Goal: Complete application form: Complete application form

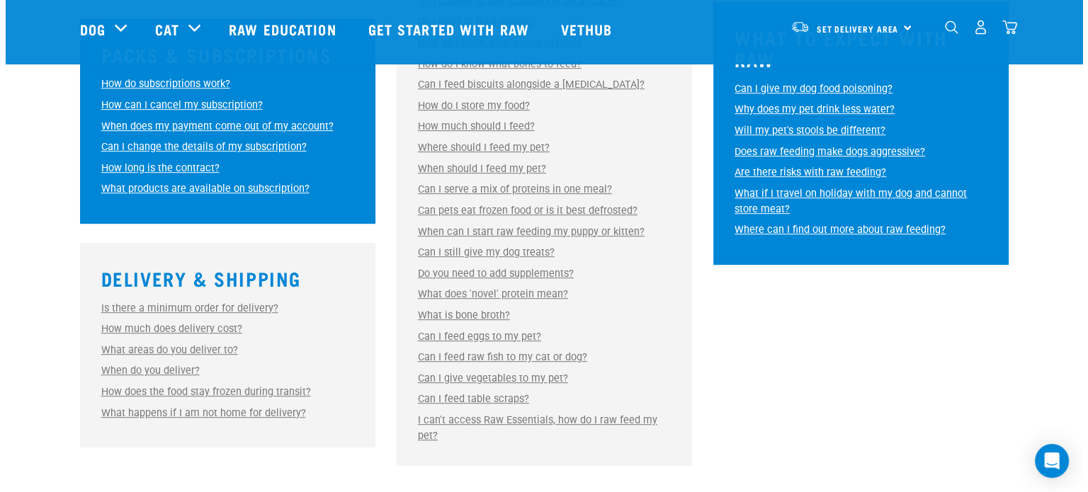
scroll to position [768, 0]
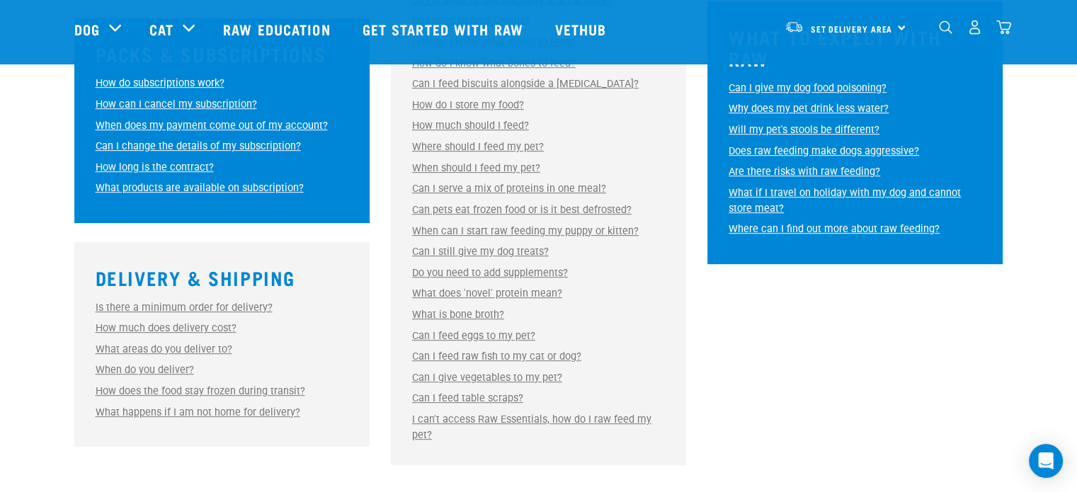
click at [467, 248] on link "Can I still give my dog treats?" at bounding box center [480, 252] width 137 height 12
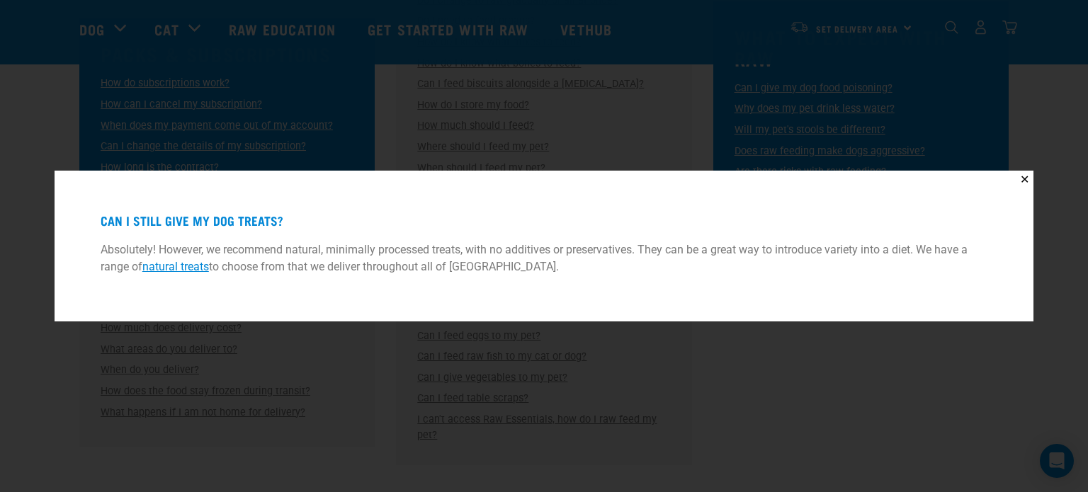
click at [685, 340] on div "✕ Can I still give my dog treats? Absolutely! However, we recommend natural, mi…" at bounding box center [544, 246] width 1088 height 492
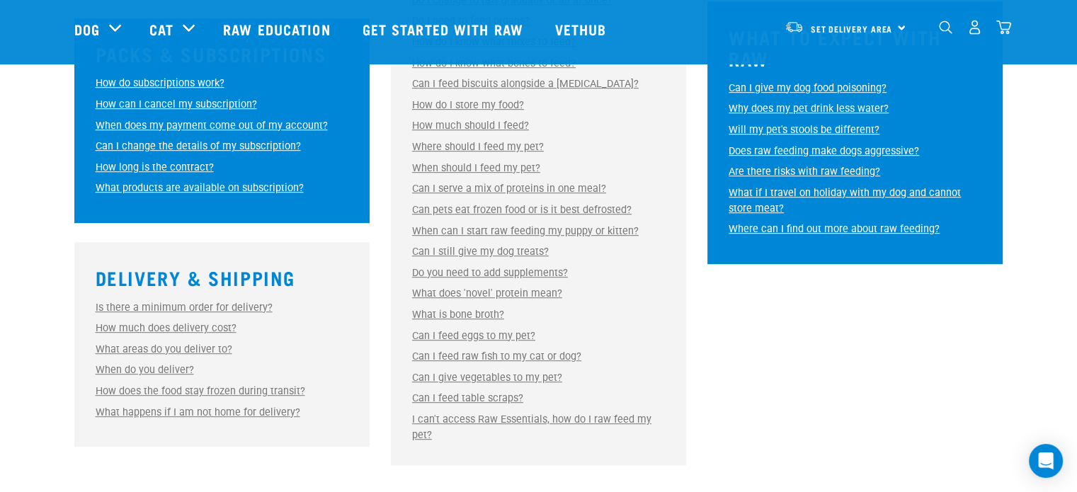
click at [570, 422] on link "I can't access Raw Essentials, how do I raw feed my pet?" at bounding box center [531, 428] width 239 height 28
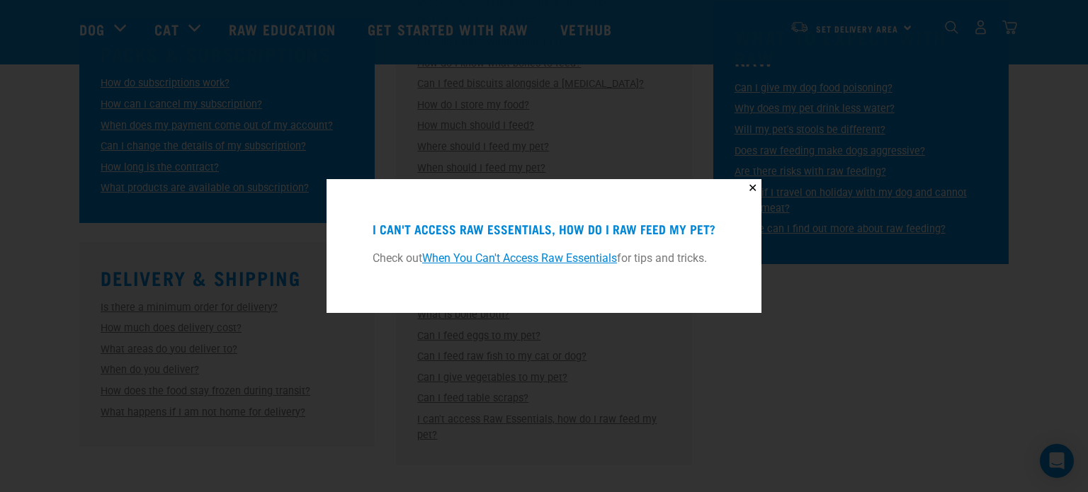
click at [510, 256] on link "When You Can't Access Raw Essentials" at bounding box center [519, 257] width 195 height 13
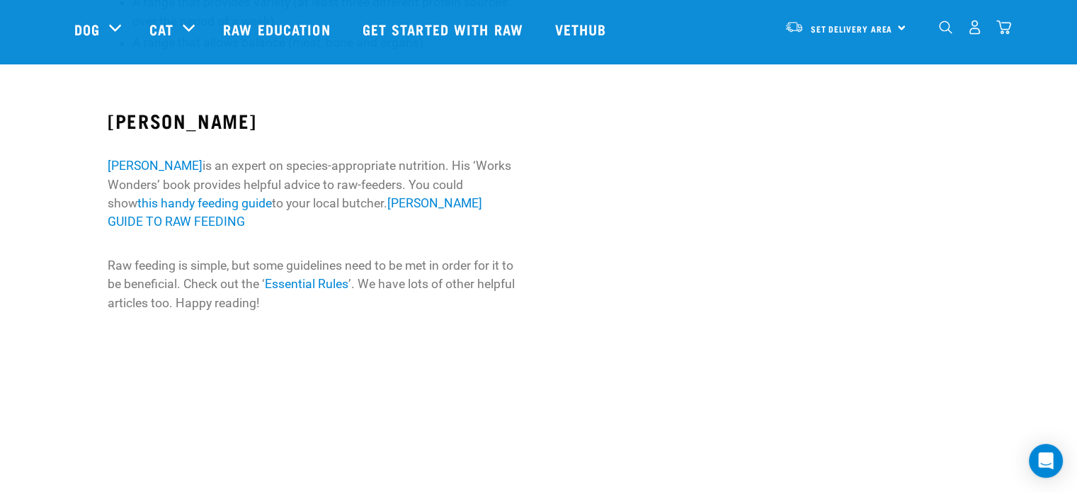
scroll to position [695, 0]
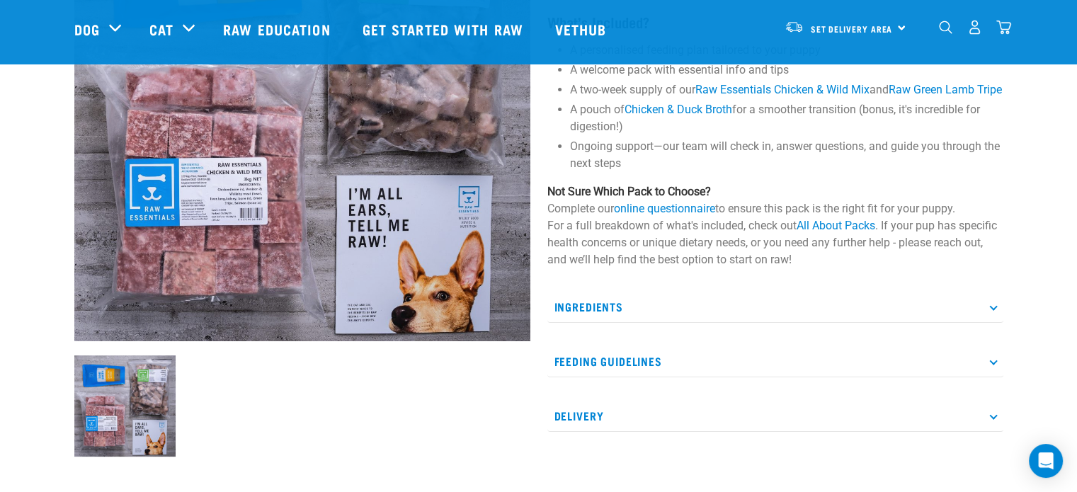
scroll to position [346, 0]
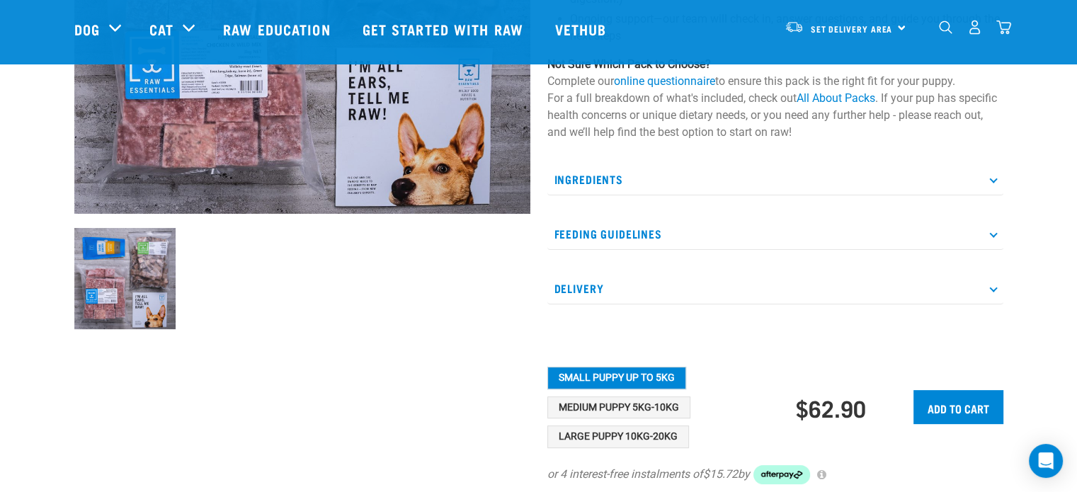
click at [649, 229] on div "Ingredients Raw Essentials Lamb Mix or Raw Essentials Chicken & Wild Mix Beef G…" at bounding box center [775, 234] width 456 height 141
click at [640, 244] on p "Feeding Guidelines" at bounding box center [775, 234] width 456 height 32
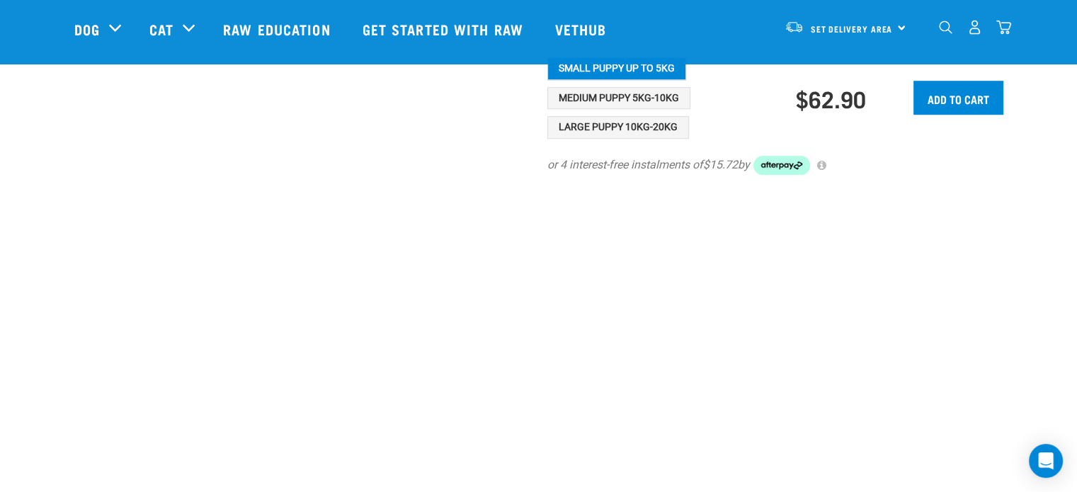
scroll to position [1034, 0]
click at [618, 111] on button "Medium Puppy 5kg-10kg" at bounding box center [618, 100] width 143 height 23
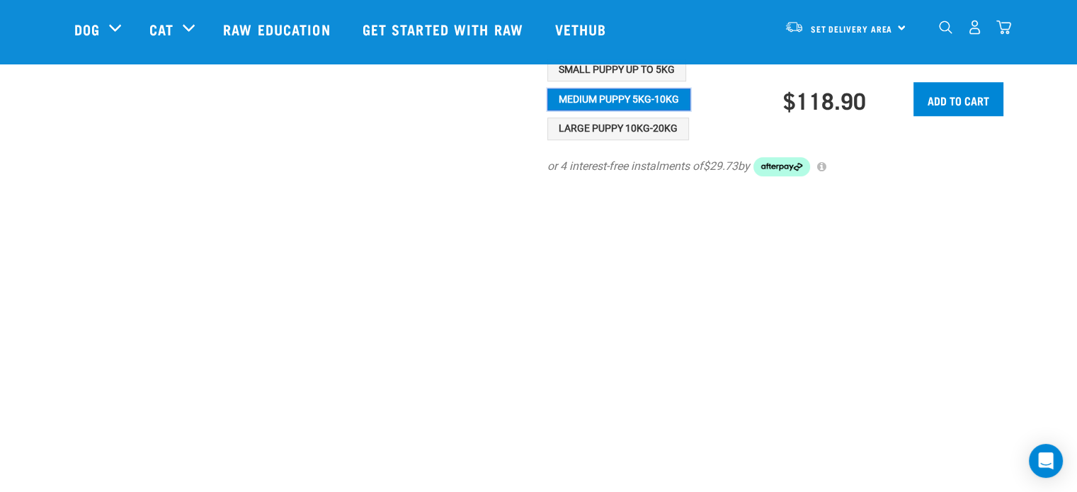
click at [618, 111] on button "Medium Puppy 5kg-10kg" at bounding box center [618, 100] width 143 height 23
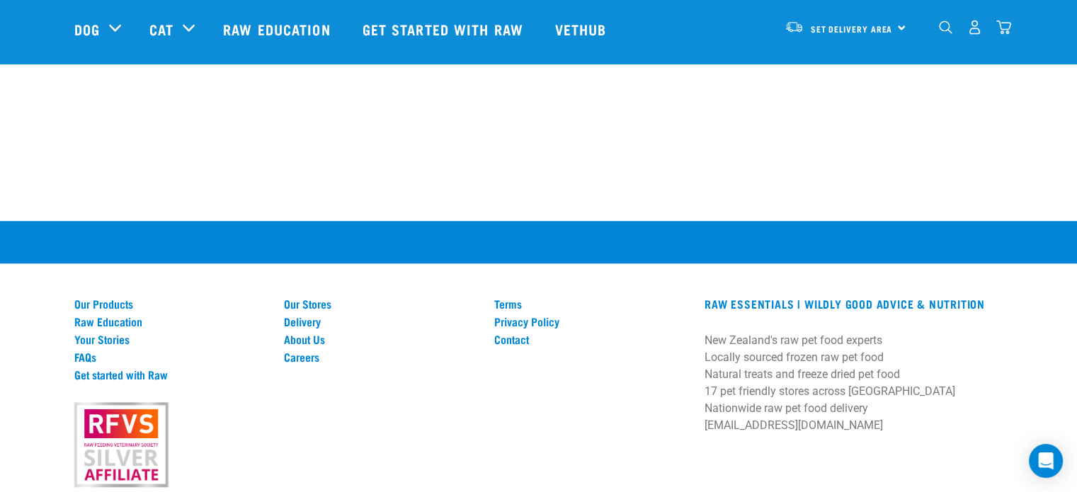
scroll to position [1518, 0]
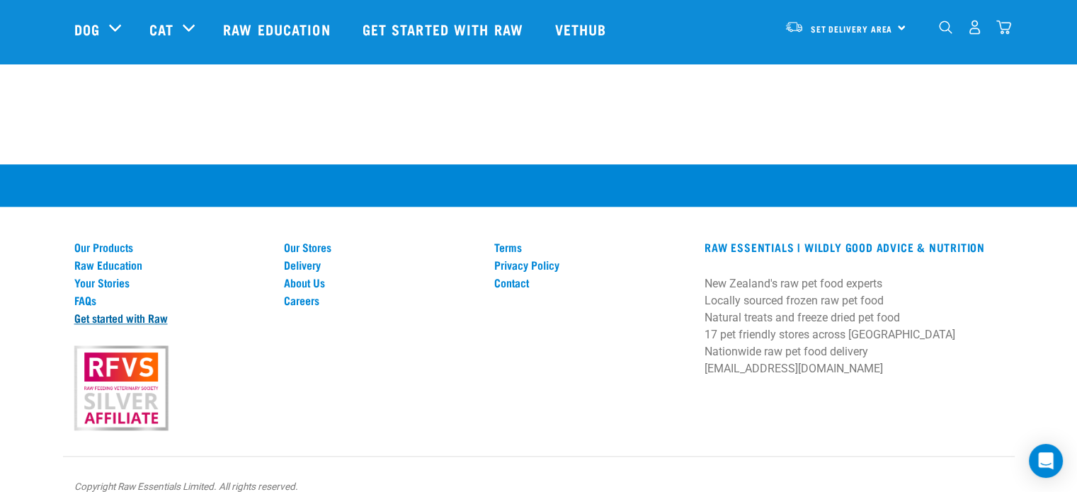
click at [108, 324] on link "Get started with Raw" at bounding box center [170, 318] width 193 height 13
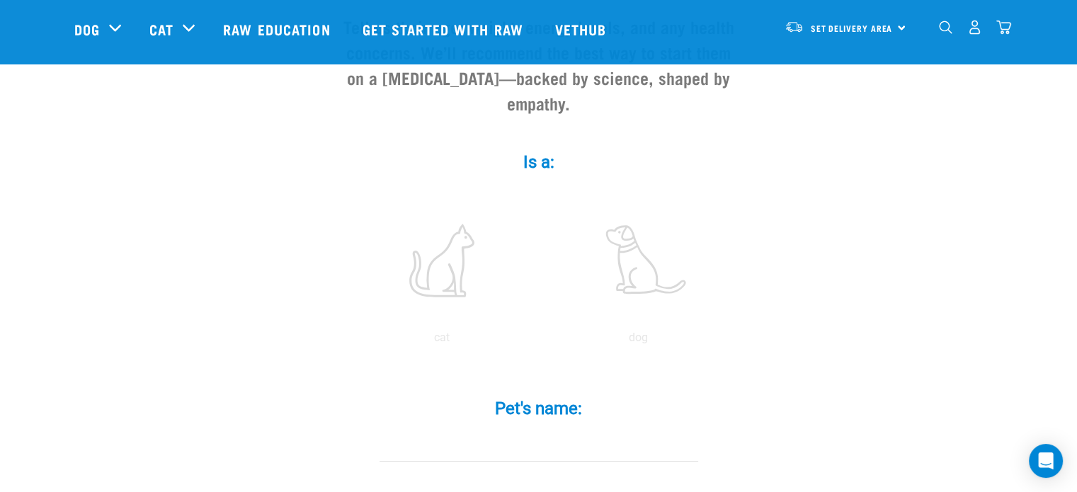
scroll to position [176, 0]
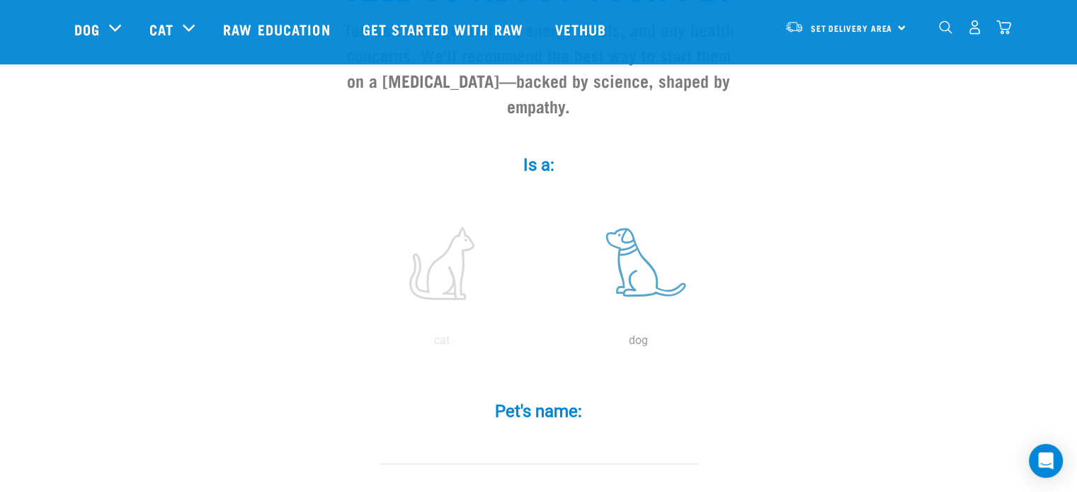
click at [591, 263] on label at bounding box center [638, 263] width 191 height 120
click at [540, 344] on input "radio" at bounding box center [540, 344] width 0 height 0
click at [513, 433] on input "Pet's name: *" at bounding box center [539, 449] width 319 height 32
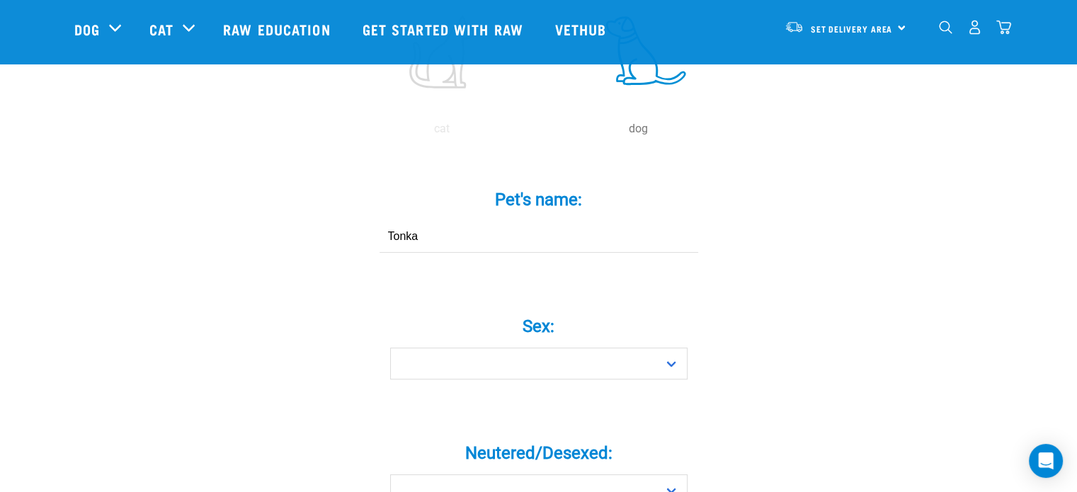
scroll to position [390, 0]
type input "Tonka"
click at [497, 365] on div "Sex: * Boy Girl" at bounding box center [538, 340] width 425 height 115
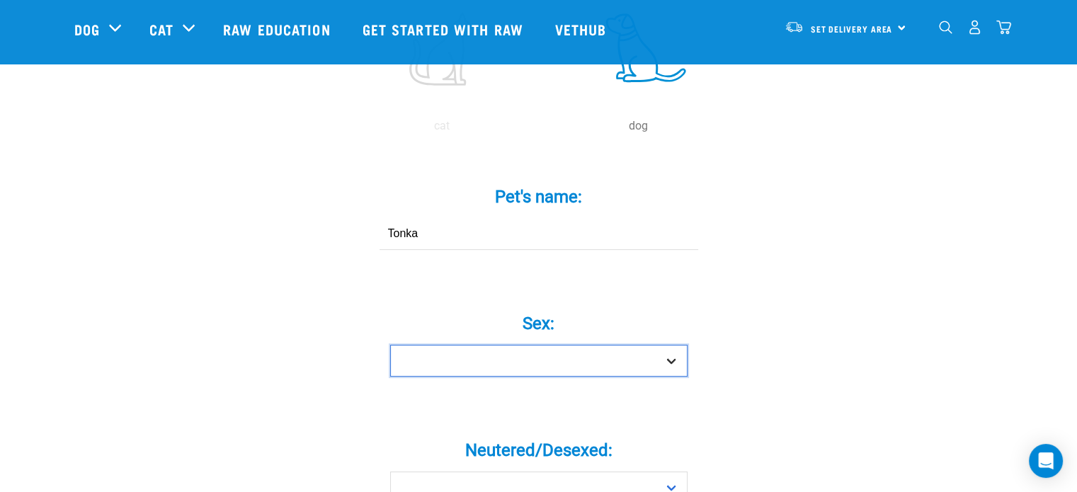
click at [497, 350] on select "Boy Girl" at bounding box center [538, 361] width 297 height 32
select select "boy"
click at [390, 345] on select "Boy Girl" at bounding box center [538, 361] width 297 height 32
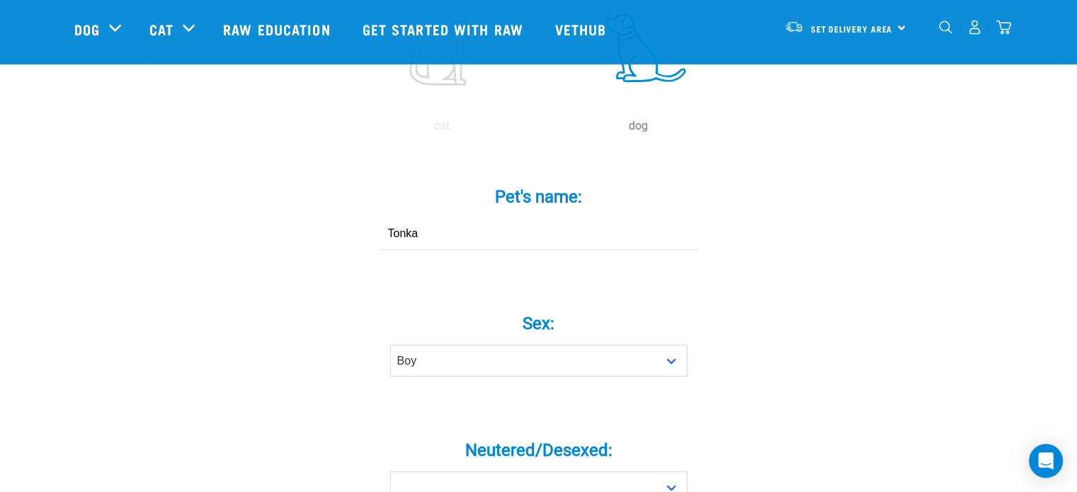
click at [496, 481] on div "Neutered/Desexed: * Yes No" at bounding box center [538, 466] width 425 height 115
click at [496, 475] on select "Yes No" at bounding box center [538, 488] width 297 height 32
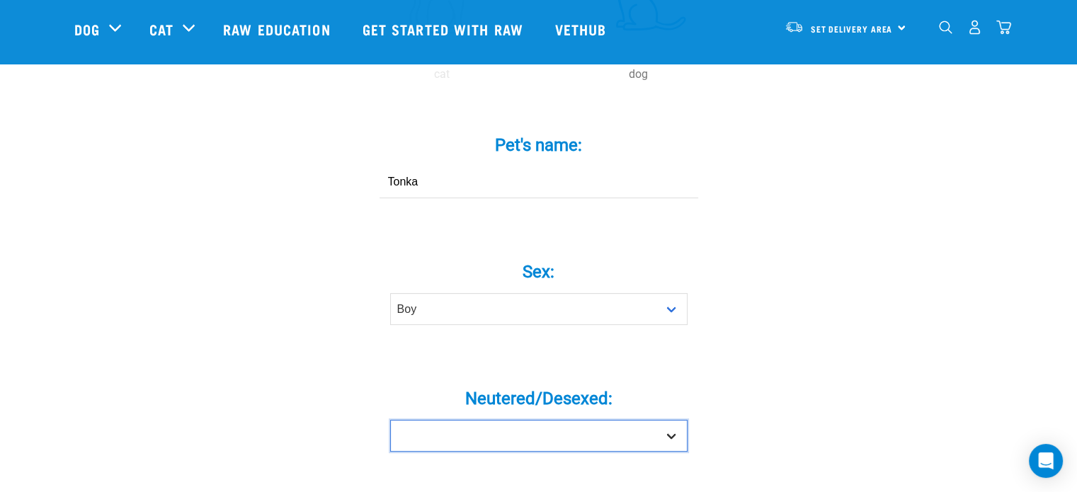
scroll to position [484, 0]
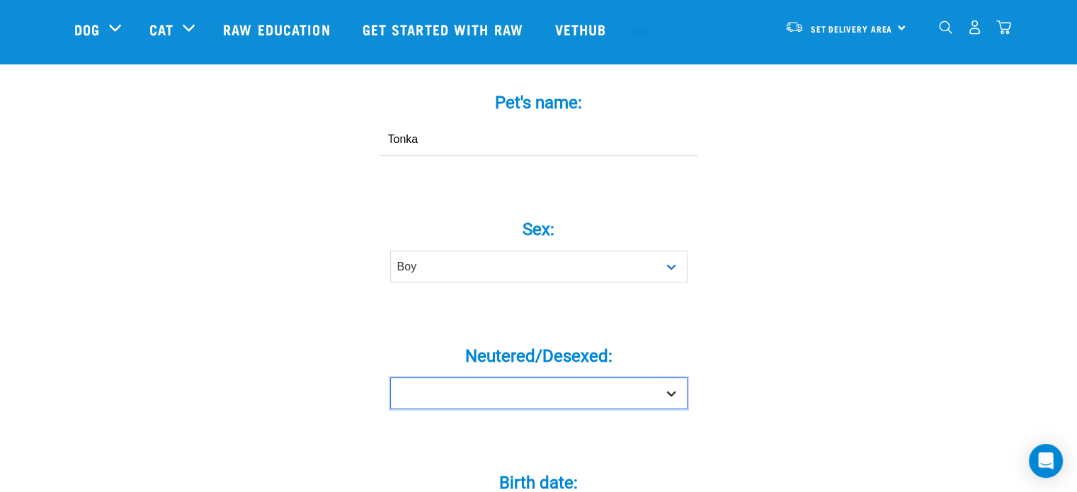
click at [468, 380] on select "Yes No" at bounding box center [538, 393] width 297 height 32
select select "no"
click at [390, 377] on select "Yes No" at bounding box center [538, 393] width 297 height 32
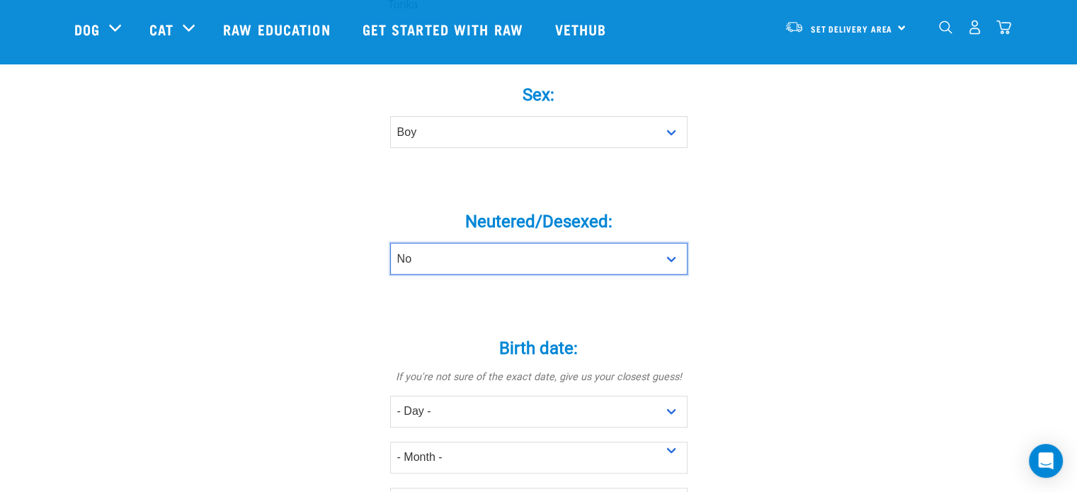
scroll to position [620, 0]
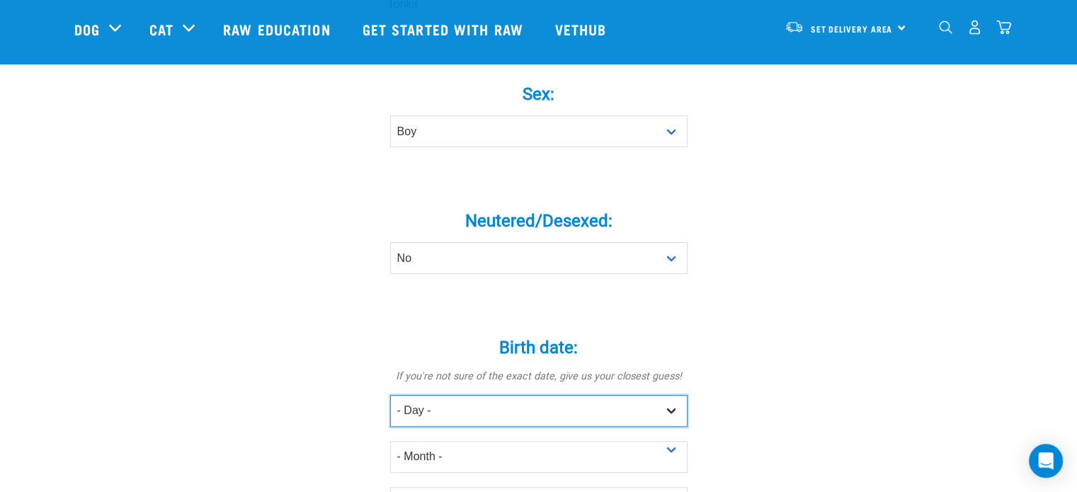
click at [427, 395] on select "- Day - 1 2 3 4 5 6 7 8 9 10 11 12 13 14 15 16 17 18 19 20 21 22 23 24 25 26 27" at bounding box center [538, 411] width 297 height 32
select select "18"
click at [390, 395] on select "- Day - 1 2 3 4 5 6 7 8 9 10 11 12 13 14 15 16 17 18 19 20 21 22 23 24 25 26 27" at bounding box center [538, 411] width 297 height 32
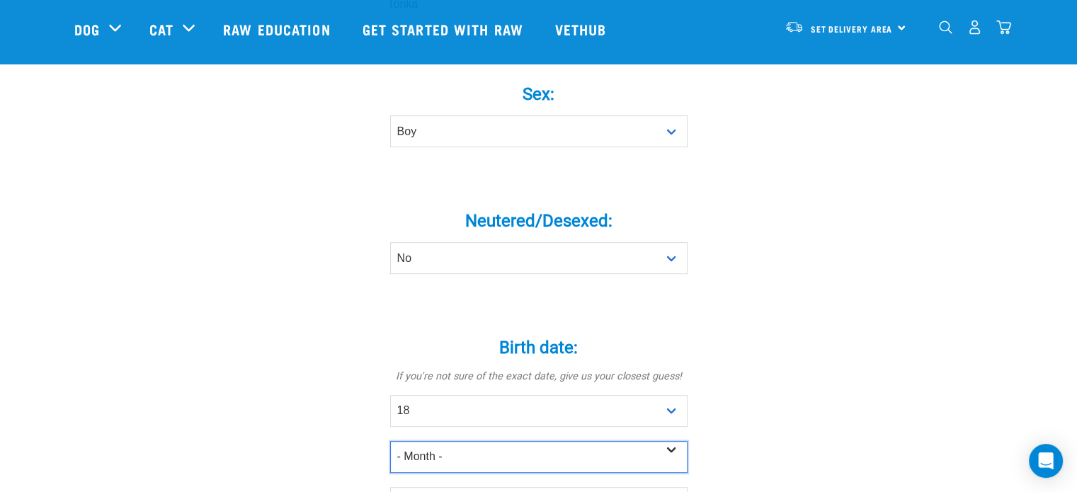
click at [431, 441] on select "- Month - January February March April May June July August September October N…" at bounding box center [538, 457] width 297 height 32
select select "June"
click at [390, 441] on select "- Month - January February March April May June July August September October N…" at bounding box center [538, 457] width 297 height 32
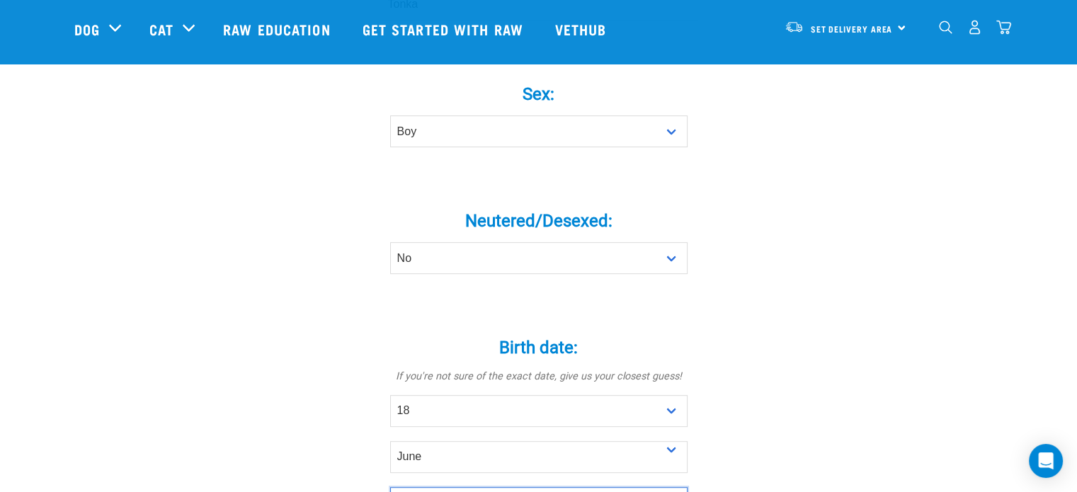
select select "2025"
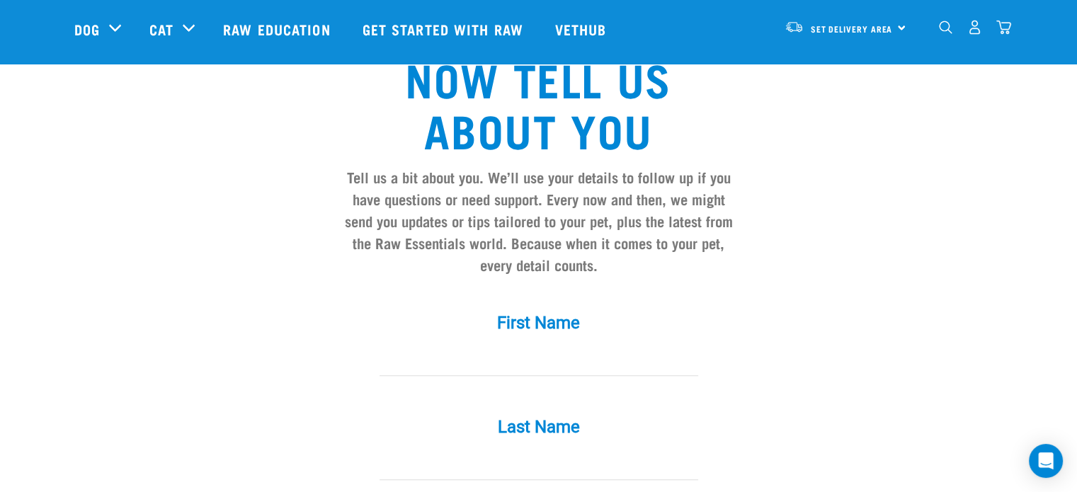
scroll to position [1148, 0]
click at [465, 346] on input "First Name *" at bounding box center [539, 359] width 319 height 32
type input "Natalie"
type input "Logan"
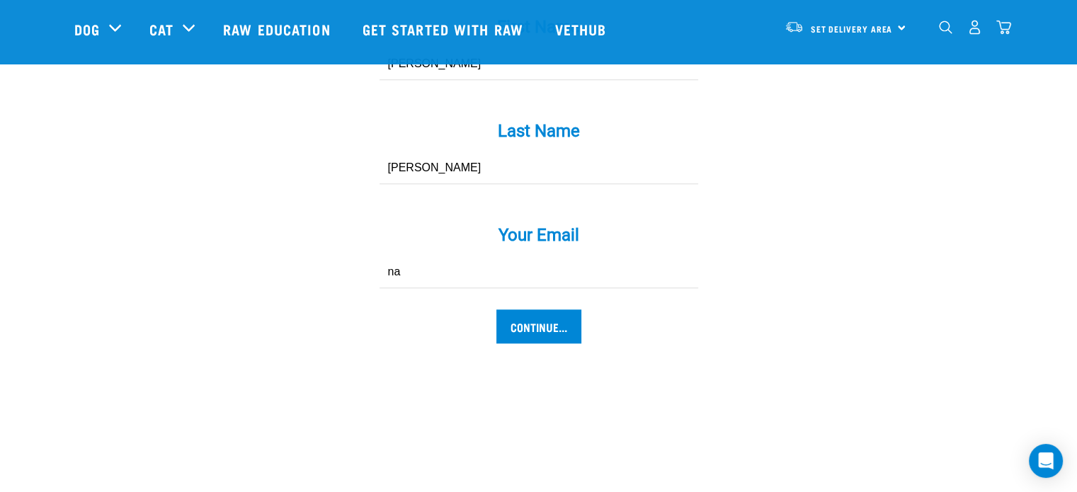
type input "[EMAIL_ADDRESS][DOMAIN_NAME]"
click at [516, 309] on input "Continue..." at bounding box center [538, 326] width 85 height 34
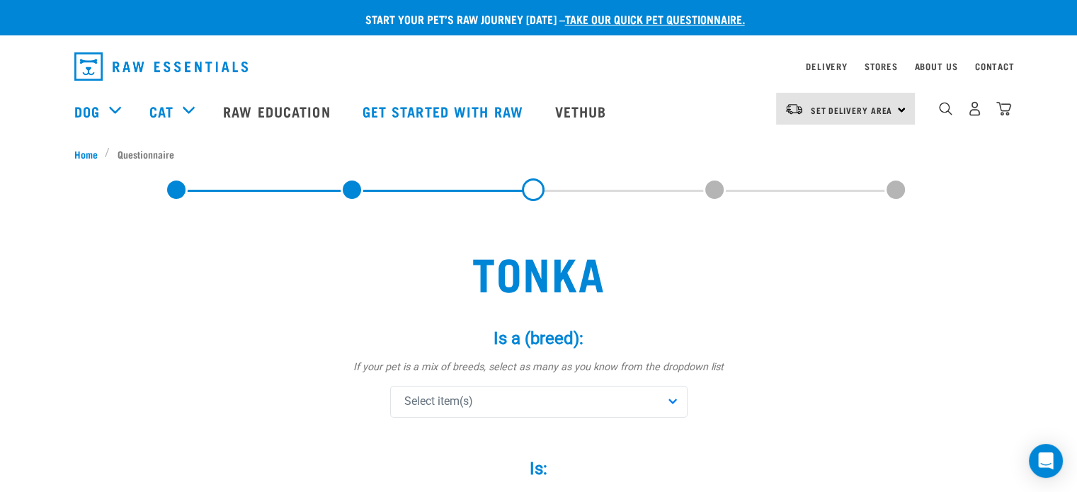
click at [480, 415] on div "Select item(s)" at bounding box center [538, 402] width 297 height 32
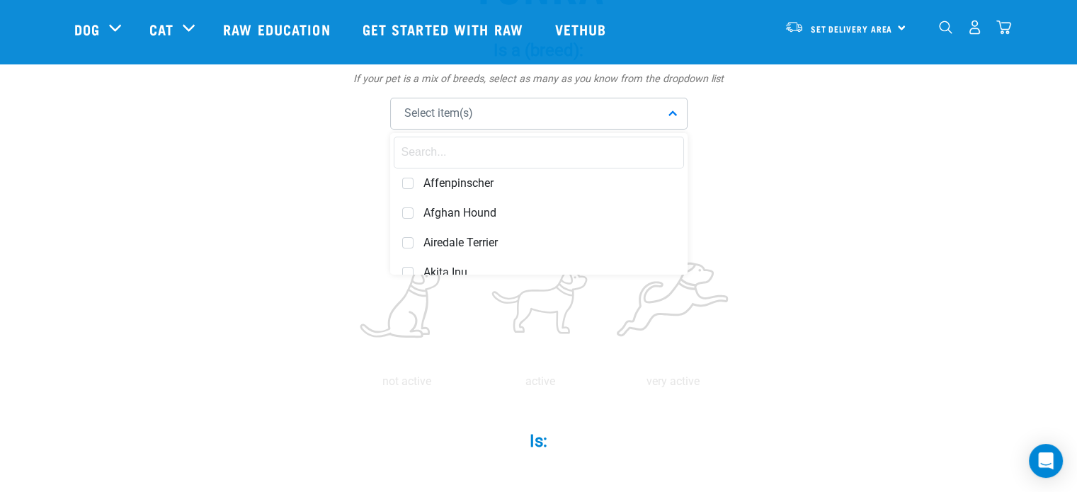
scroll to position [186, 0]
click at [436, 157] on input "text" at bounding box center [539, 151] width 290 height 32
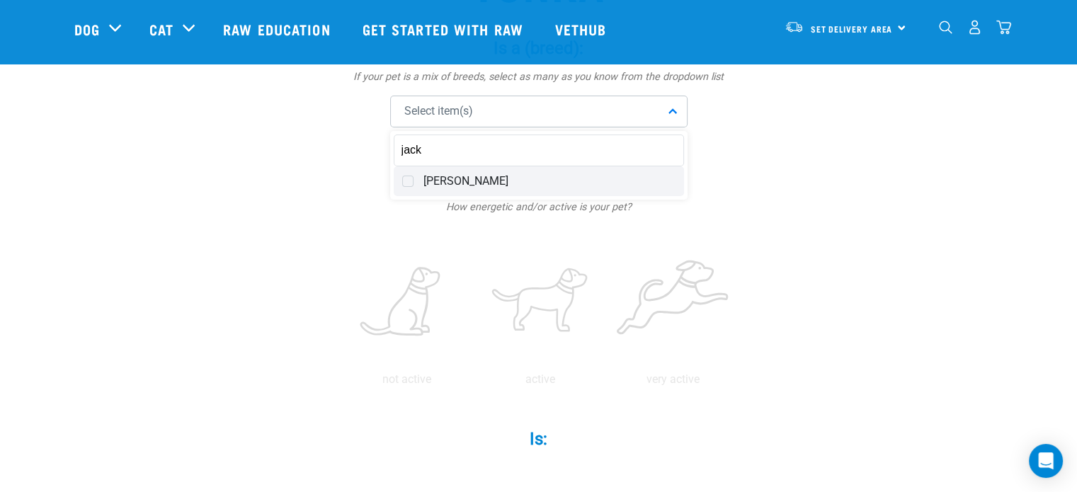
type input "jack"
click at [435, 188] on div "[PERSON_NAME]" at bounding box center [539, 181] width 290 height 30
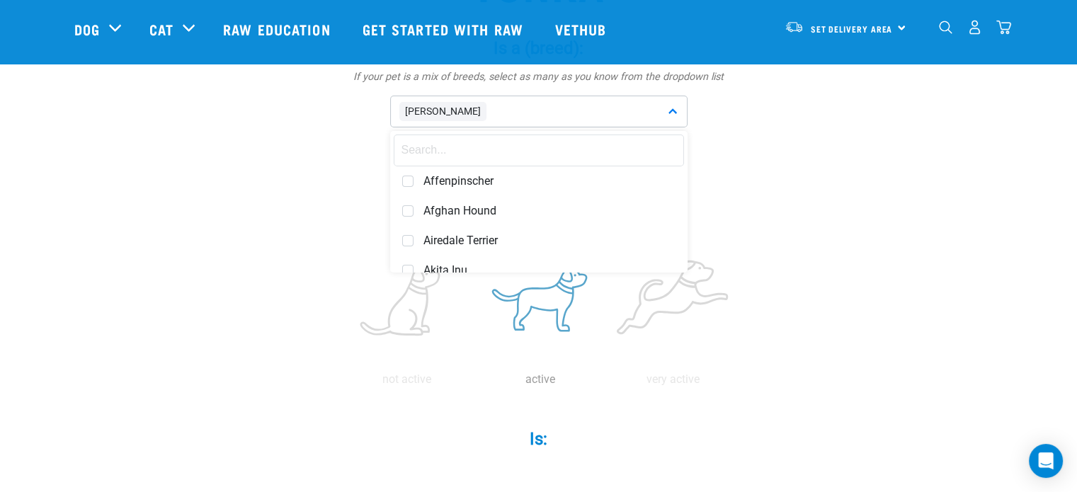
click at [567, 314] on label at bounding box center [540, 302] width 127 height 120
click at [474, 383] on input "radio" at bounding box center [474, 383] width 0 height 0
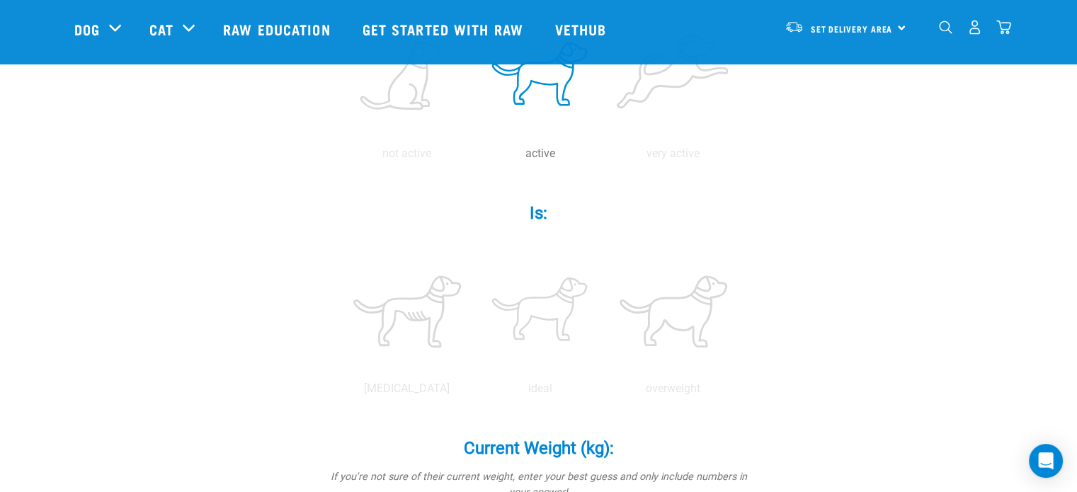
scroll to position [413, 0]
click at [567, 314] on label at bounding box center [540, 311] width 127 height 120
click at [474, 392] on input "radio" at bounding box center [474, 392] width 0 height 0
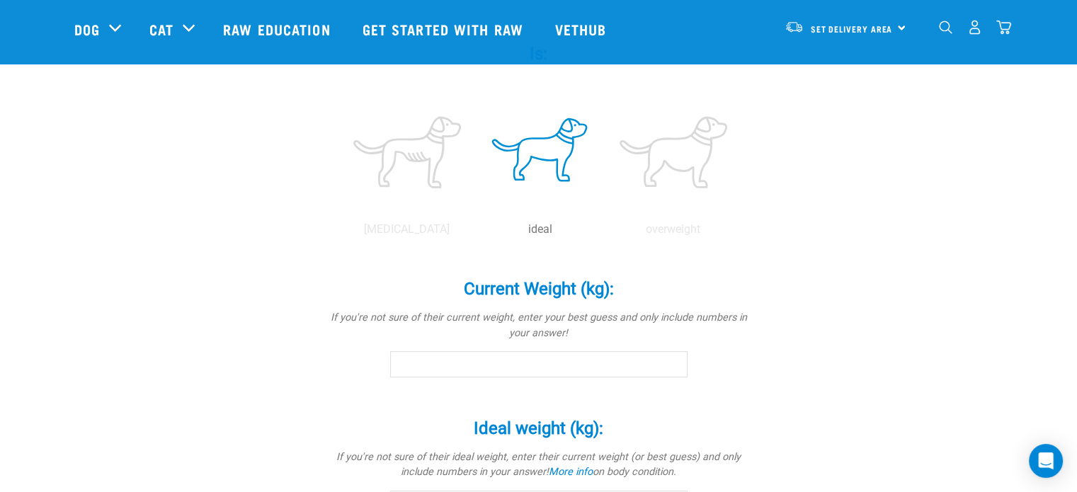
scroll to position [576, 0]
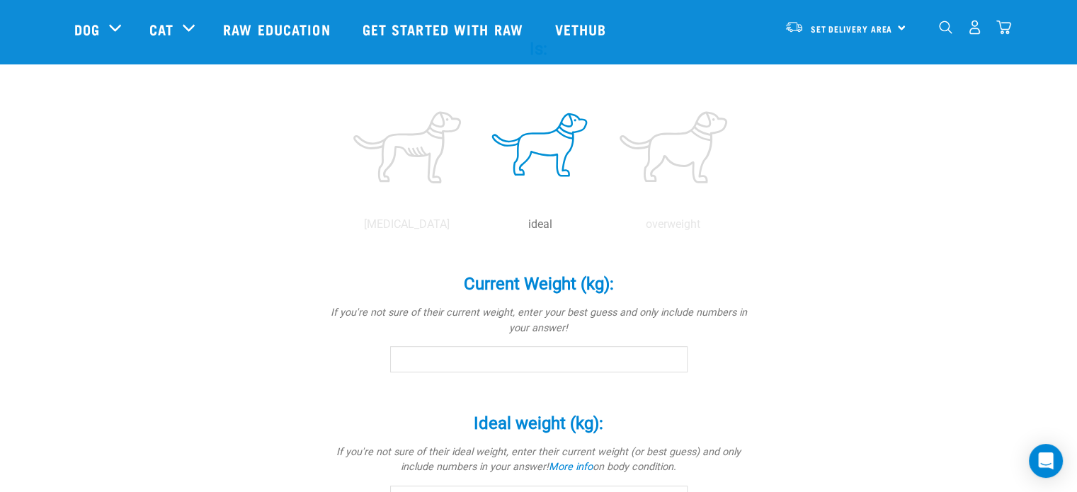
click at [557, 357] on input "Current Weight (kg): *" at bounding box center [538, 358] width 297 height 25
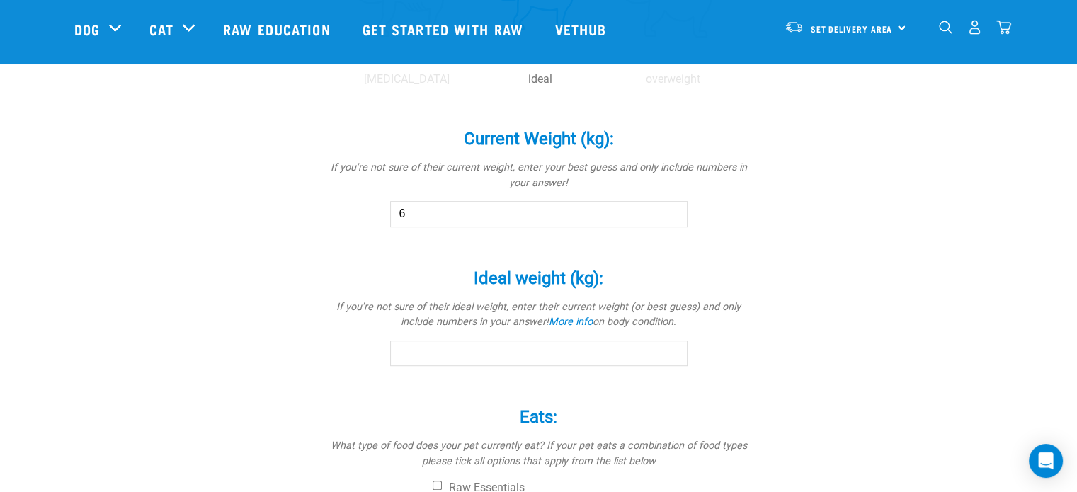
scroll to position [725, 0]
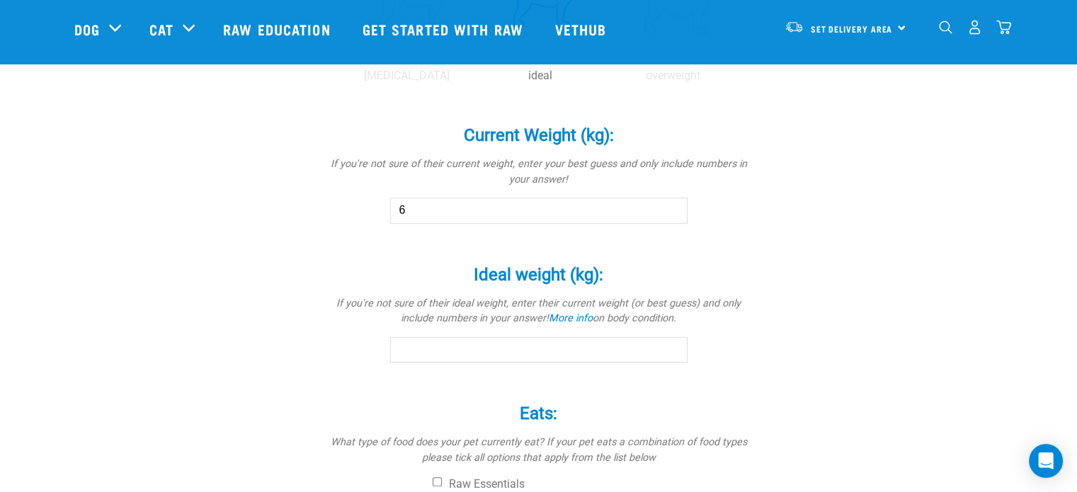
type input "6"
click at [538, 346] on input "Ideal weight (kg): *" at bounding box center [538, 349] width 297 height 25
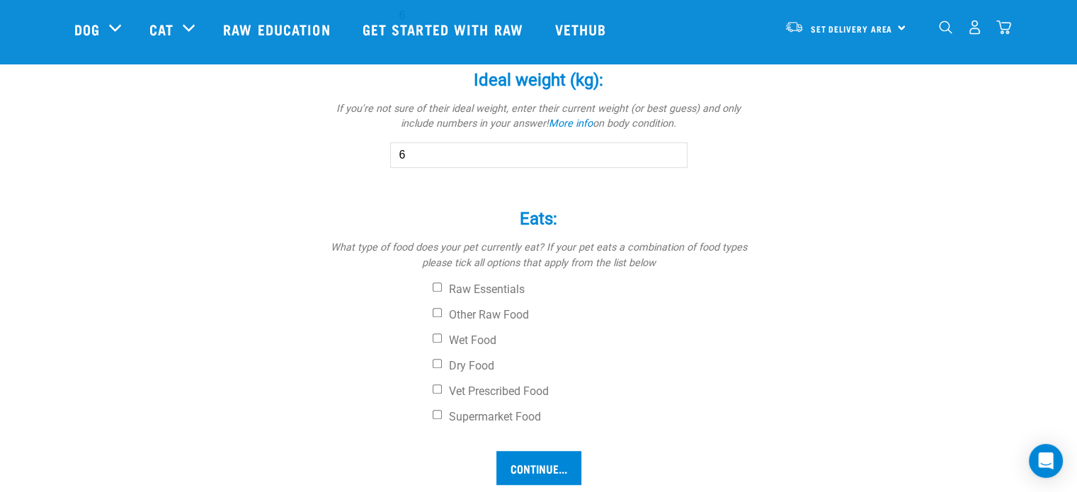
scroll to position [931, 0]
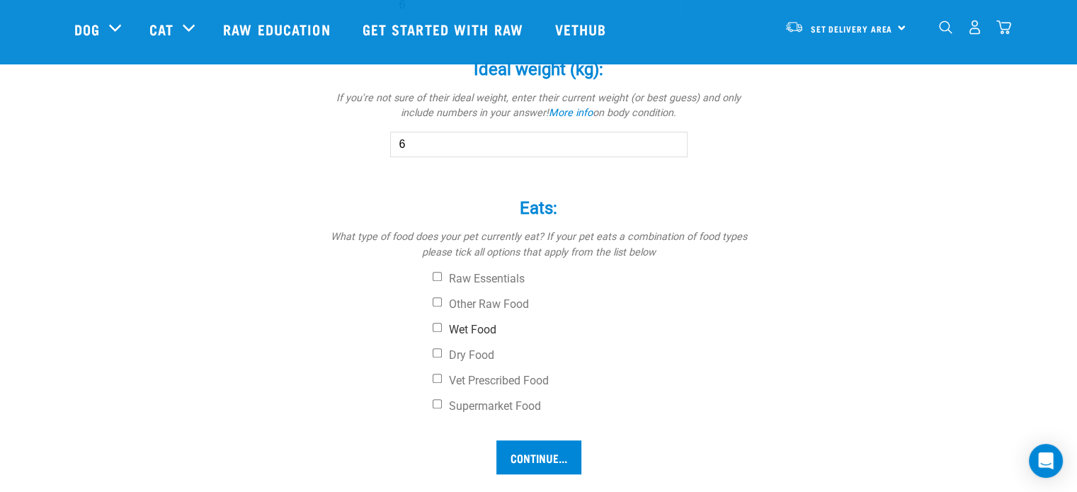
type input "6"
click at [438, 323] on input "Wet Food" at bounding box center [437, 327] width 9 height 9
checkbox input "true"
click at [434, 348] on input "Dry Food" at bounding box center [437, 352] width 9 height 9
checkbox input "true"
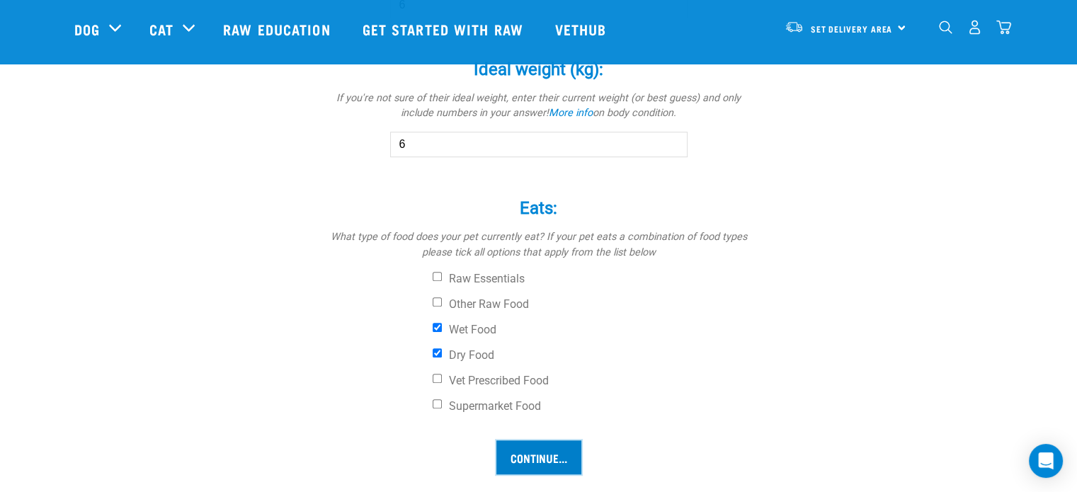
click at [531, 458] on input "Continue..." at bounding box center [538, 458] width 85 height 34
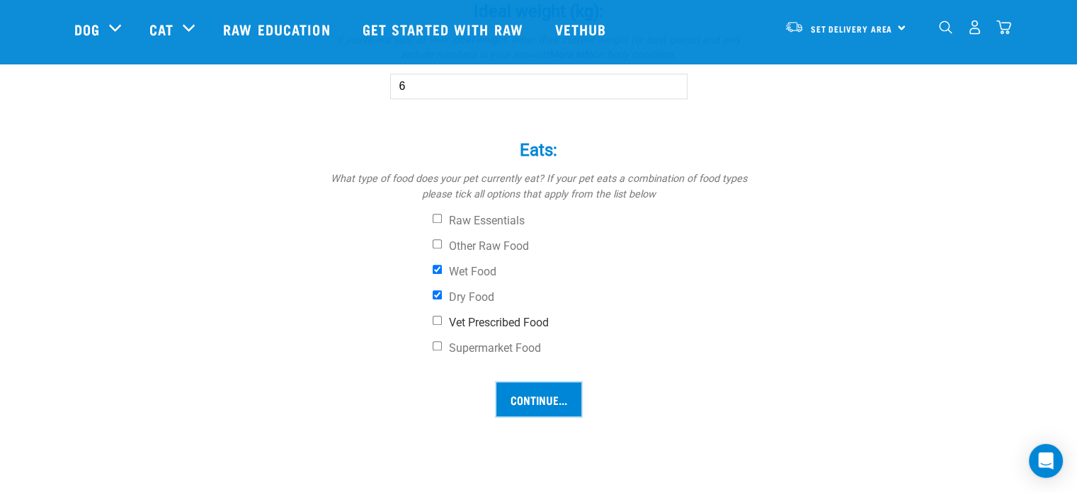
scroll to position [982, 0]
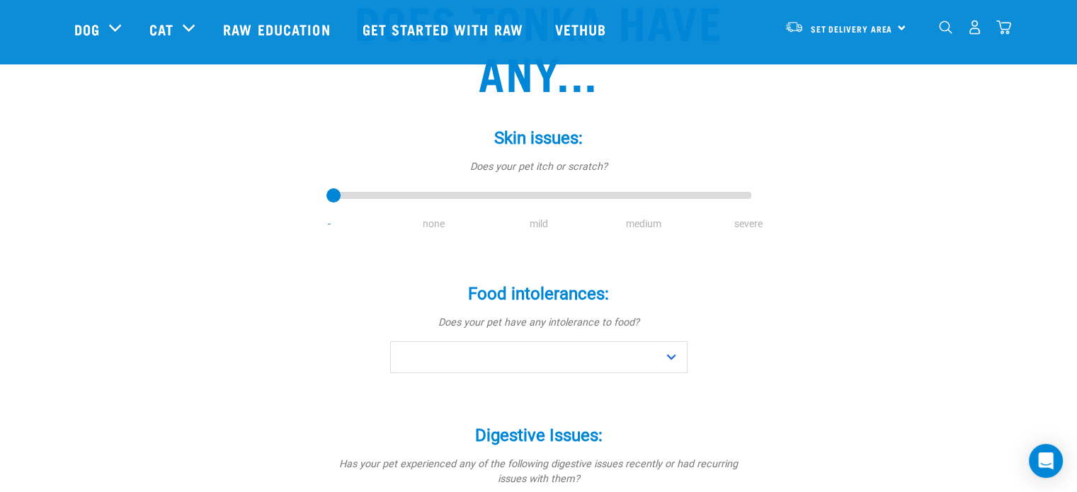
scroll to position [147, 0]
click at [436, 231] on li "none" at bounding box center [434, 224] width 105 height 15
click at [434, 220] on li "none" at bounding box center [434, 224] width 105 height 15
drag, startPoint x: 329, startPoint y: 198, endPoint x: 511, endPoint y: 199, distance: 181.3
type input "2"
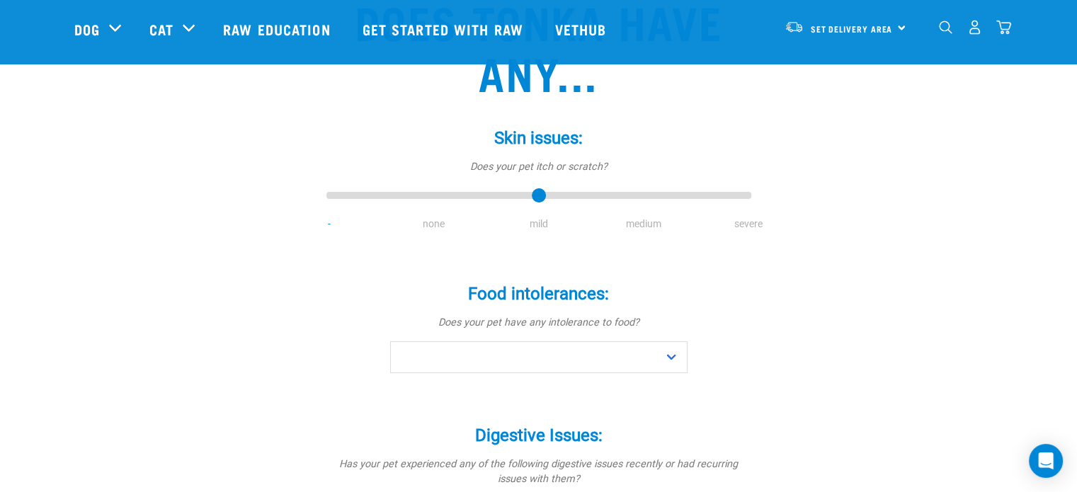
click at [511, 199] on input "range" at bounding box center [538, 196] width 425 height 20
click at [460, 352] on select "No Yes" at bounding box center [538, 357] width 297 height 32
select select "no"
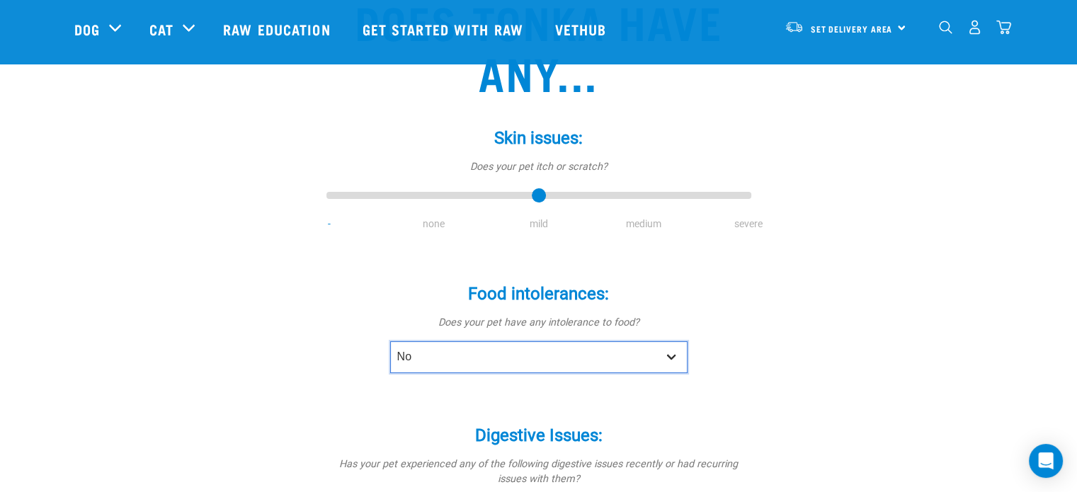
click at [390, 341] on select "No Yes" at bounding box center [538, 357] width 297 height 32
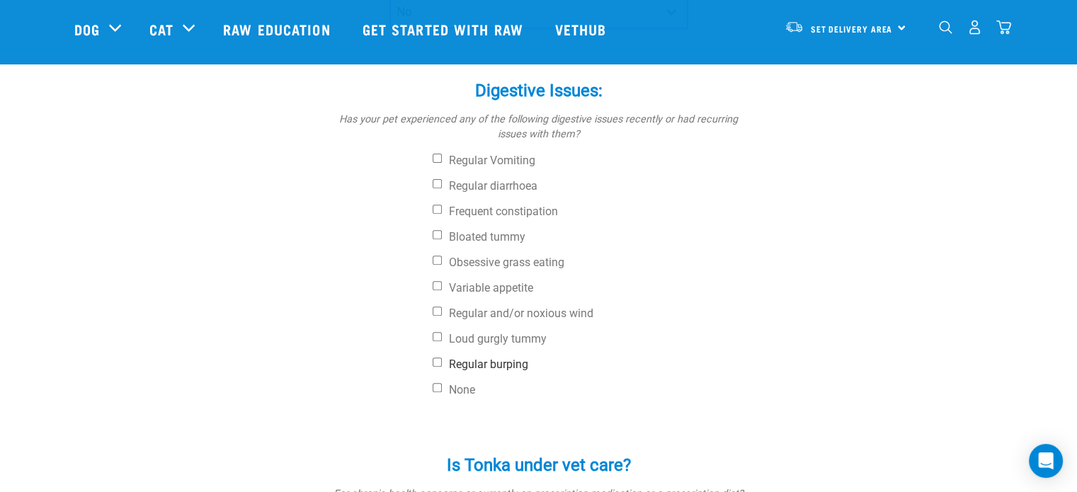
scroll to position [497, 0]
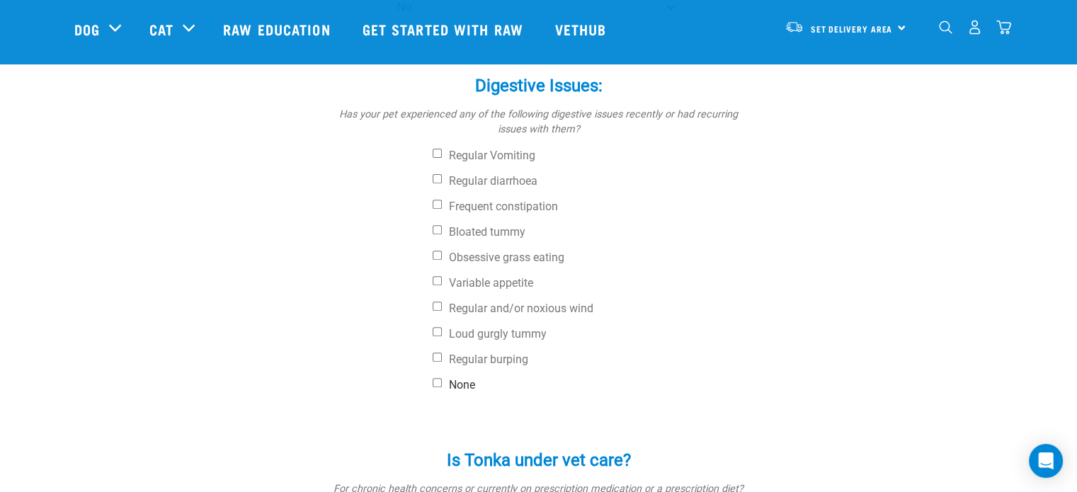
click at [442, 384] on label "None" at bounding box center [592, 385] width 319 height 14
click at [442, 384] on input "None" at bounding box center [437, 382] width 9 height 9
checkbox input "true"
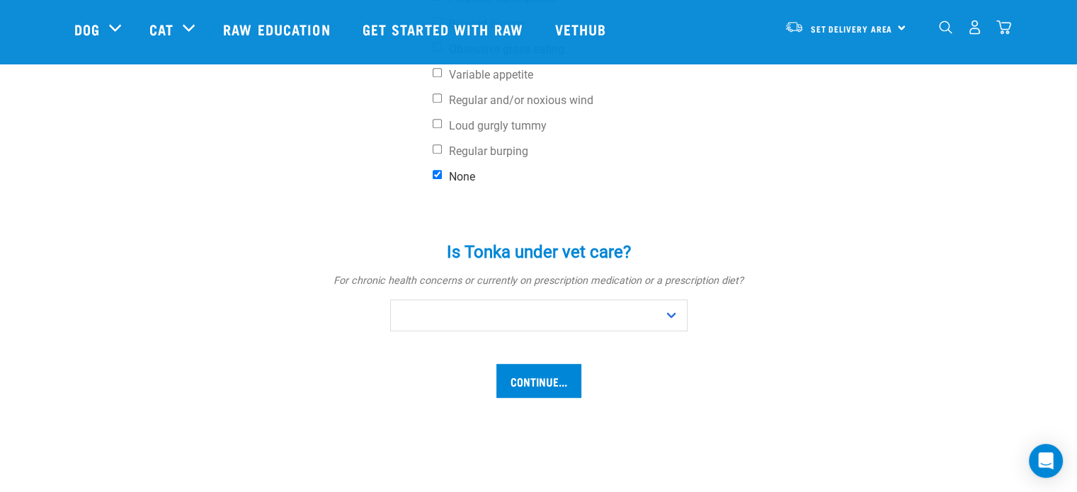
scroll to position [707, 0]
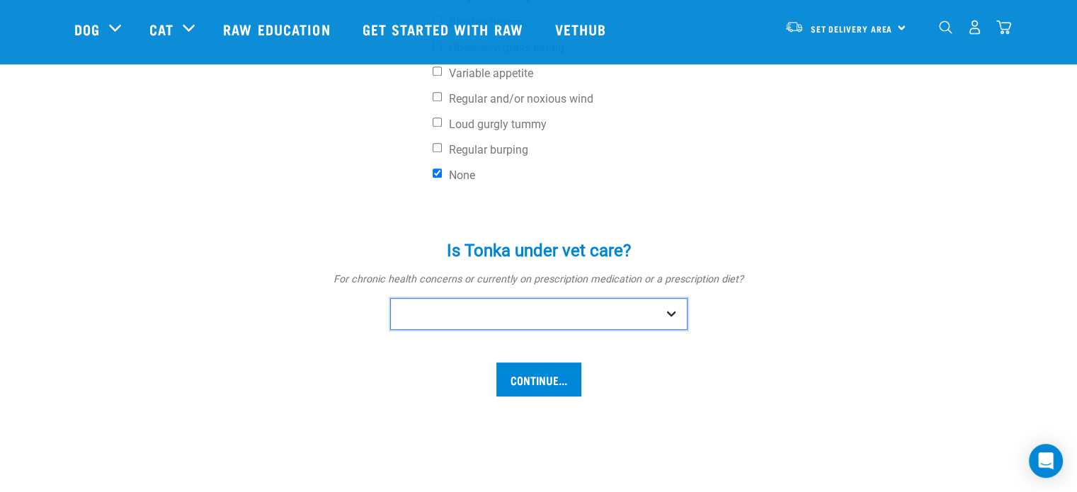
click at [440, 325] on select "No Yes" at bounding box center [538, 314] width 297 height 32
select select "no"
click at [390, 298] on select "No Yes" at bounding box center [538, 314] width 297 height 32
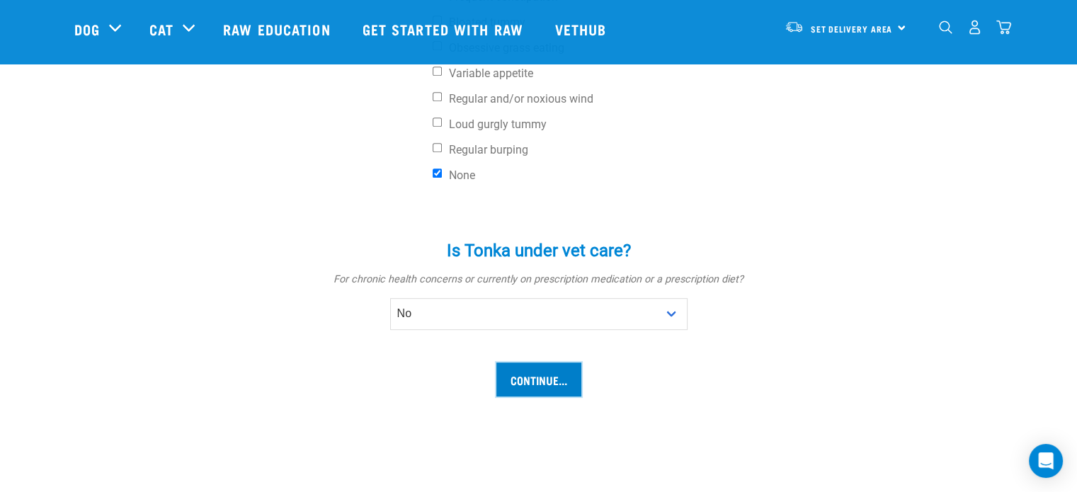
click at [505, 370] on input "Continue..." at bounding box center [538, 380] width 85 height 34
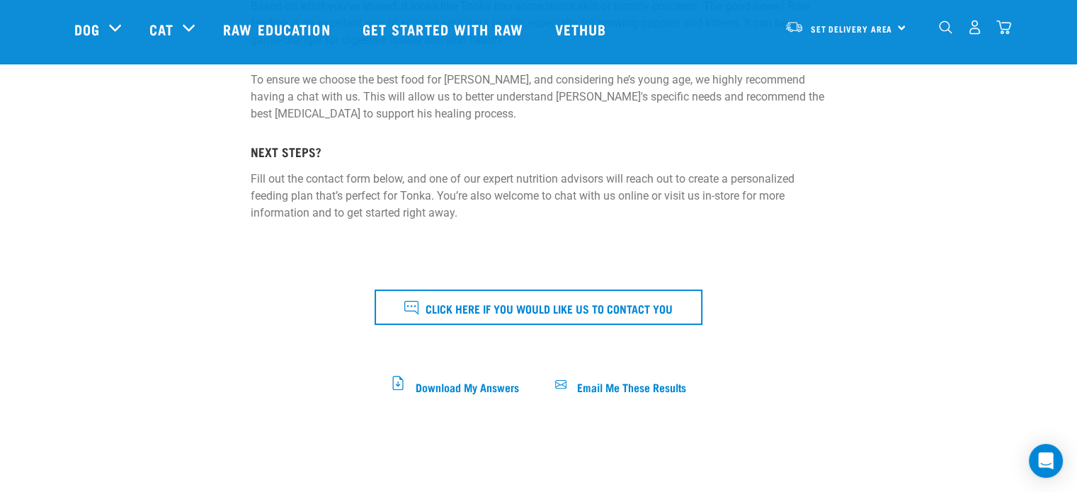
scroll to position [299, 0]
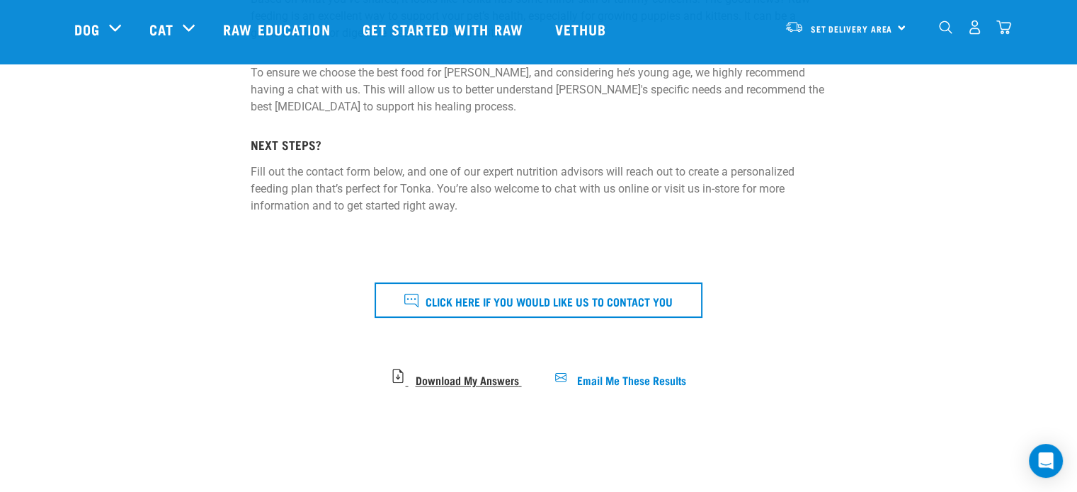
click at [492, 375] on span "Download My Answers" at bounding box center [466, 379] width 103 height 8
